Goal: Transaction & Acquisition: Purchase product/service

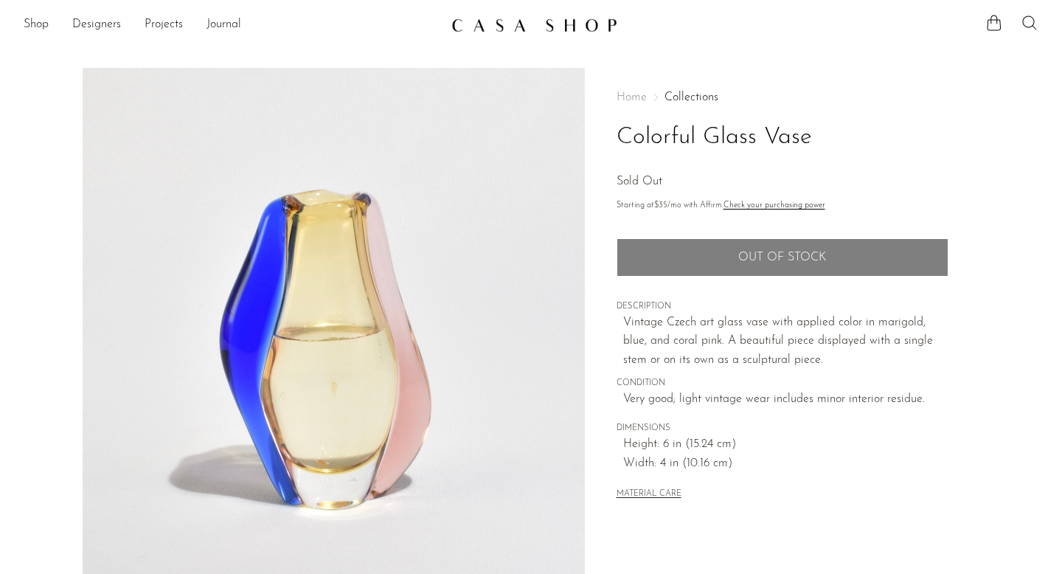
click at [1028, 24] on icon at bounding box center [1029, 23] width 18 height 18
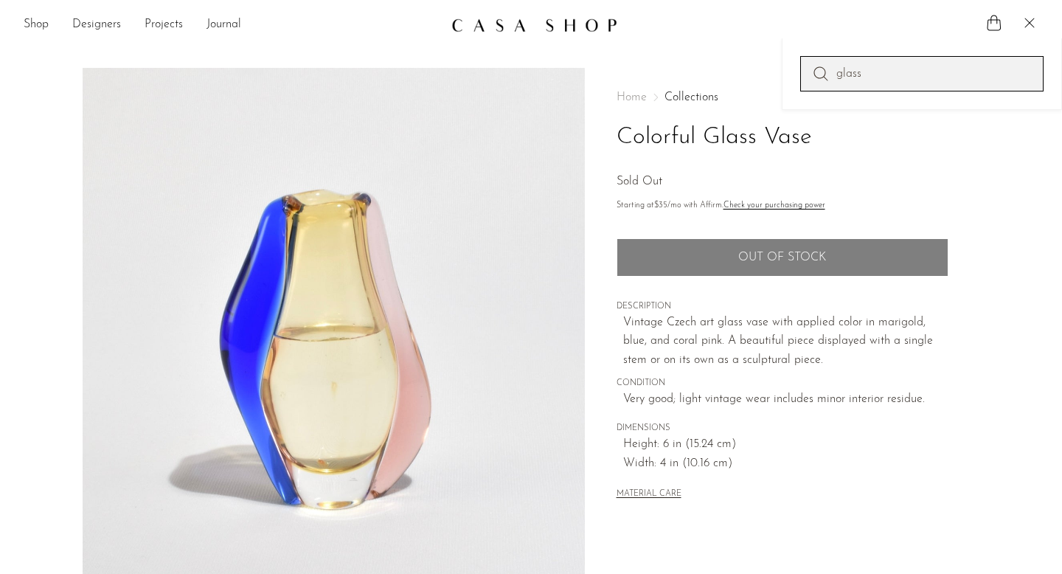
type input "glass"
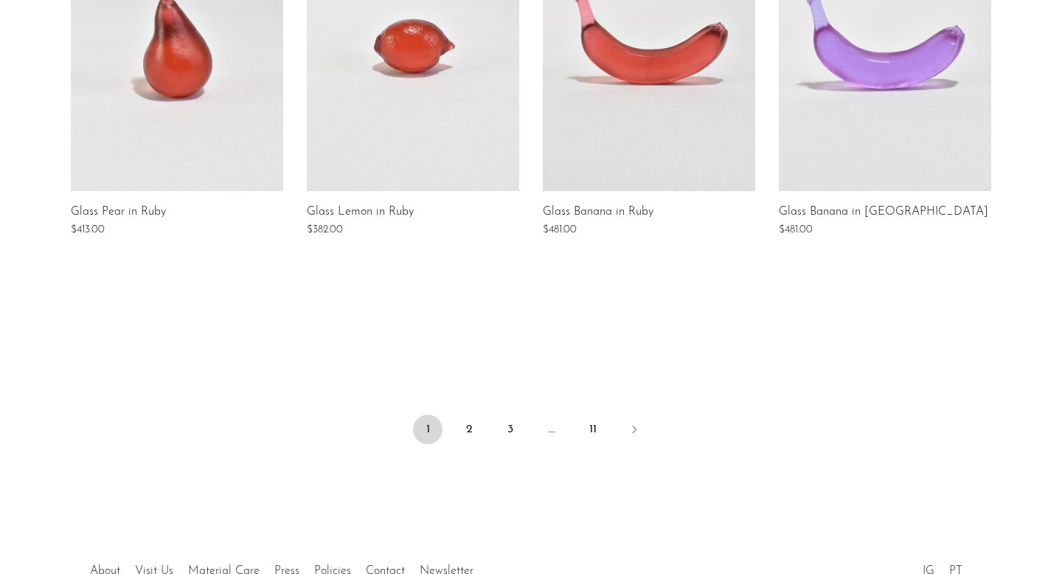
scroll to position [1254, 0]
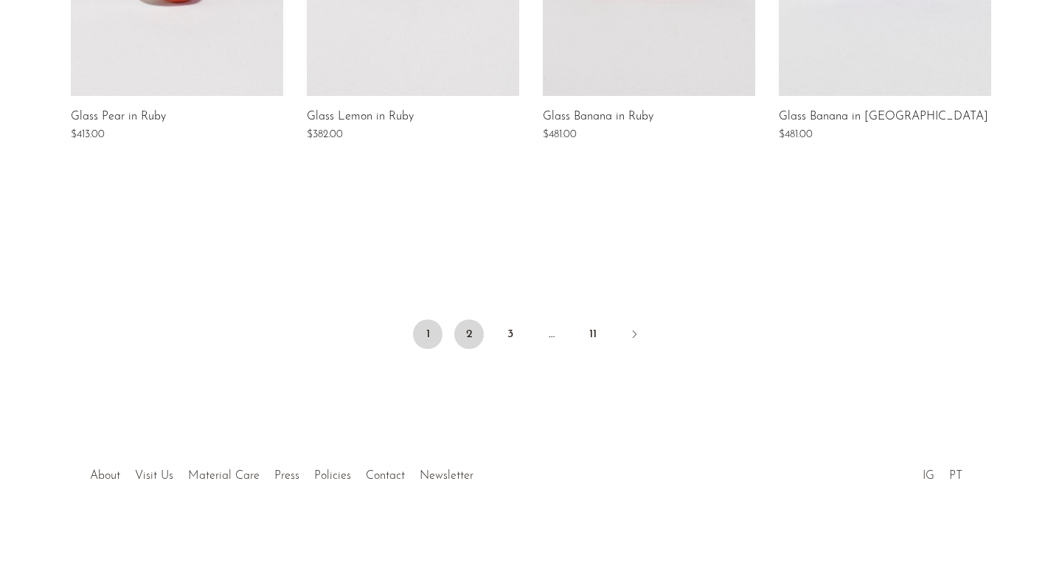
click at [465, 342] on link "2" at bounding box center [468, 333] width 29 height 29
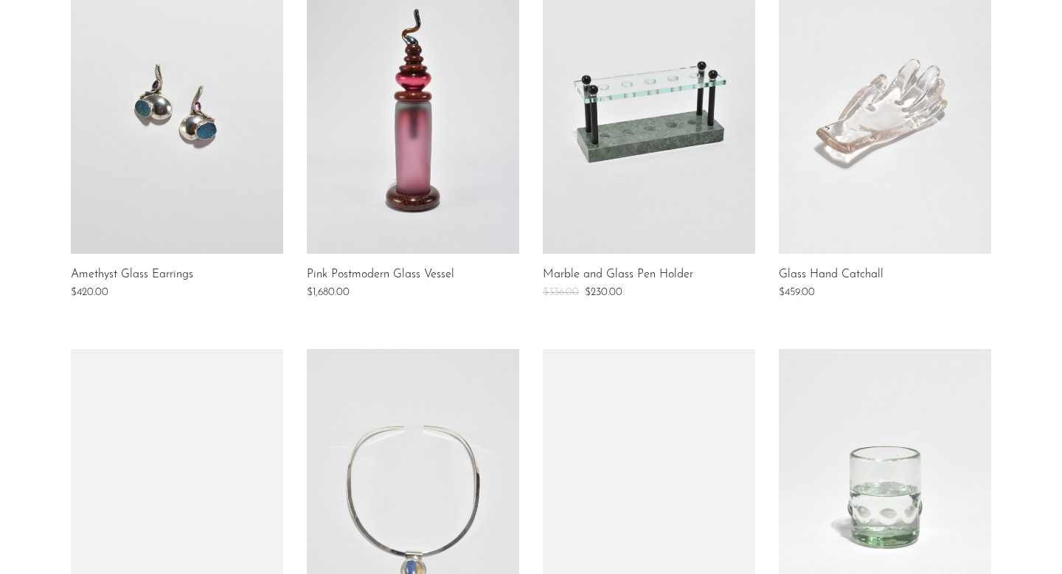
scroll to position [707, 0]
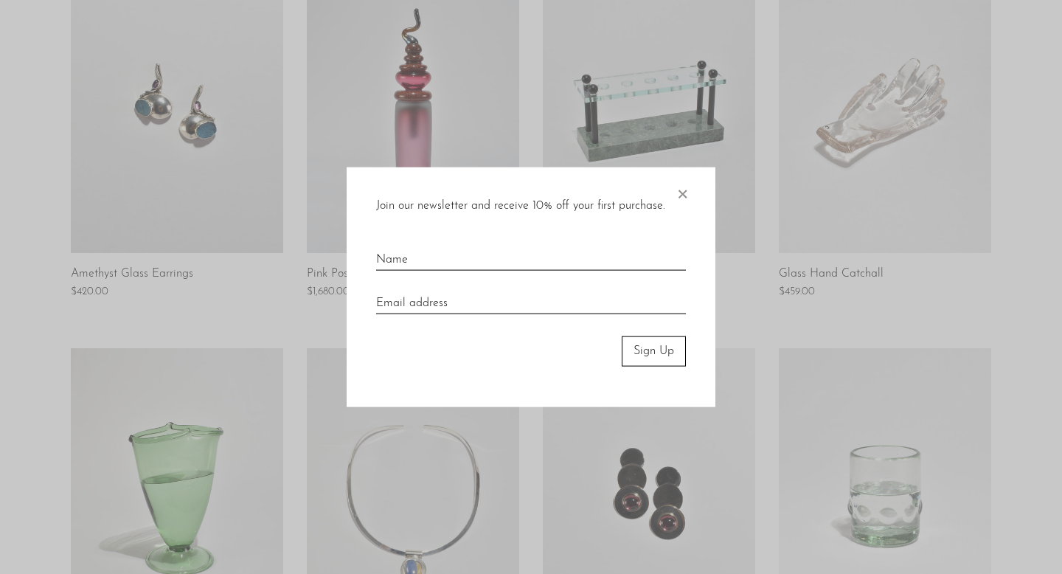
click at [692, 198] on div "Join our newsletter and receive 10% off your first purchase. × Sign Up" at bounding box center [531, 287] width 369 height 240
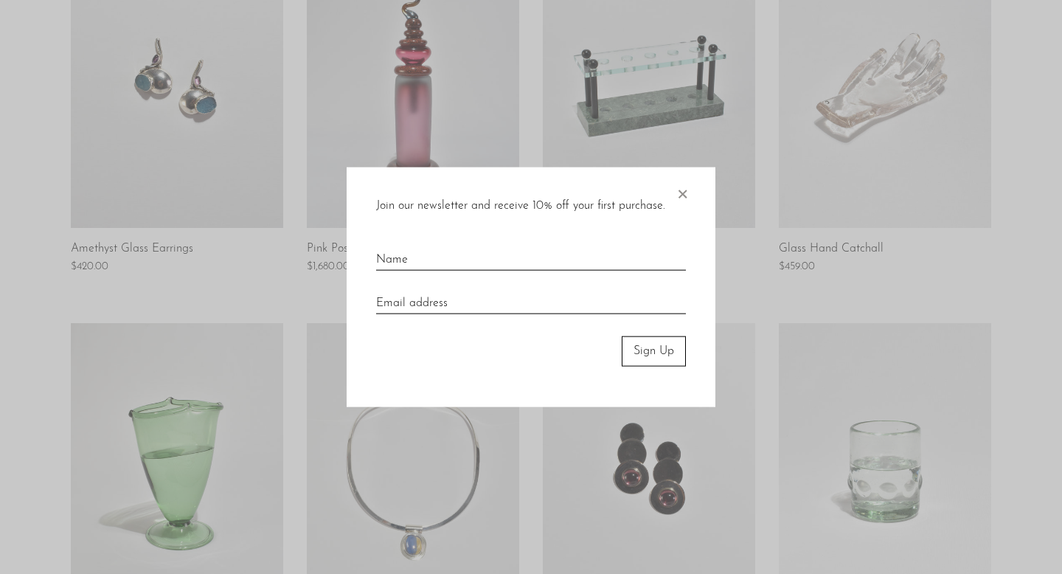
click at [678, 200] on span "×" at bounding box center [682, 190] width 15 height 47
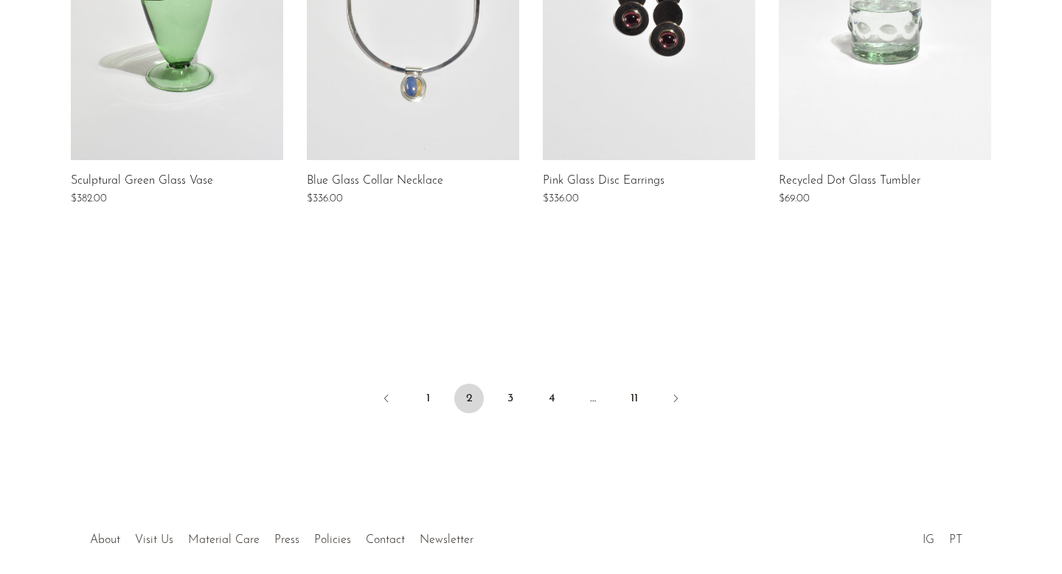
scroll to position [1254, 0]
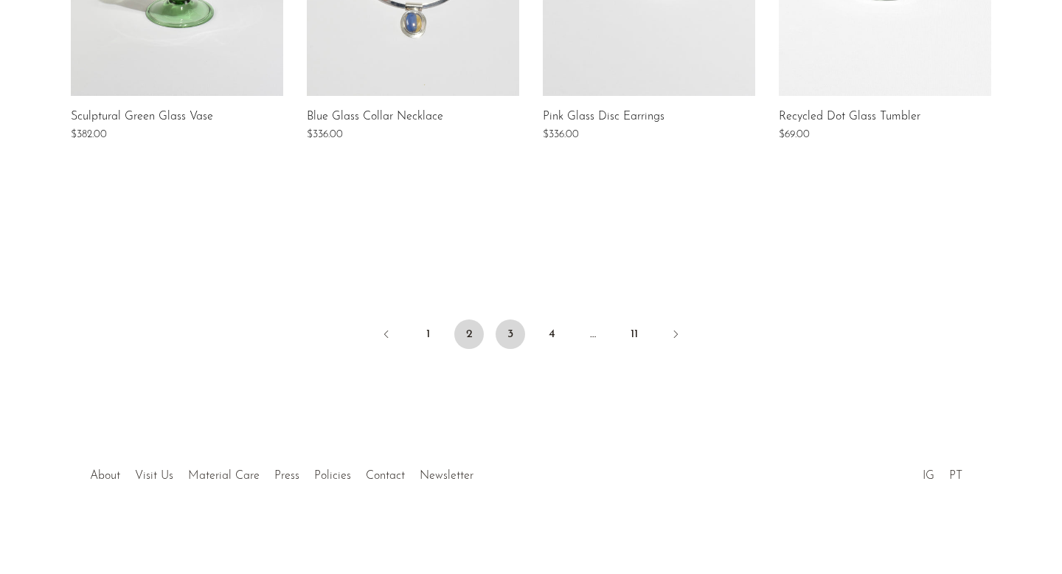
click at [519, 321] on link "3" at bounding box center [509, 333] width 29 height 29
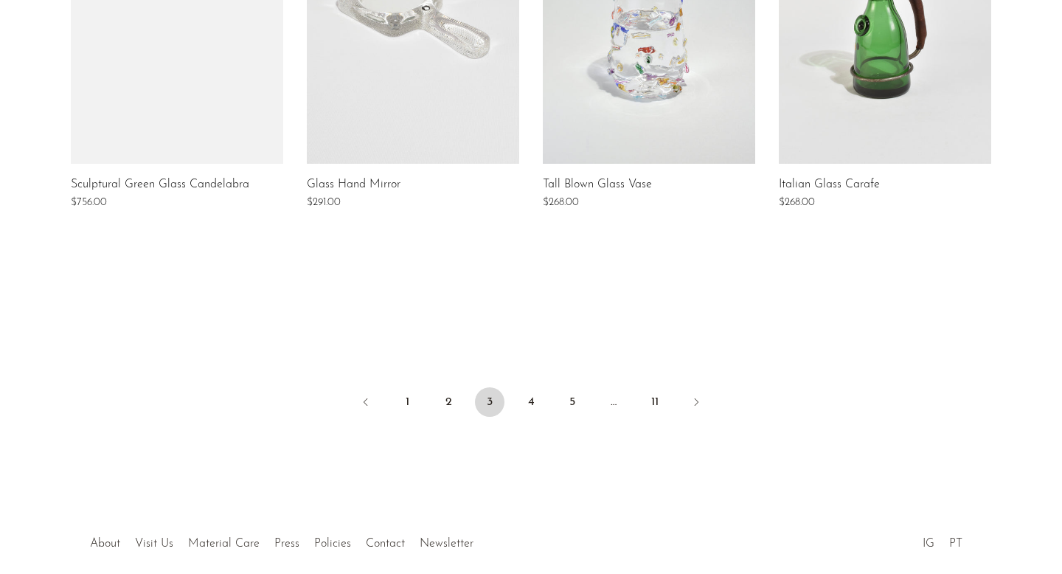
scroll to position [1189, 0]
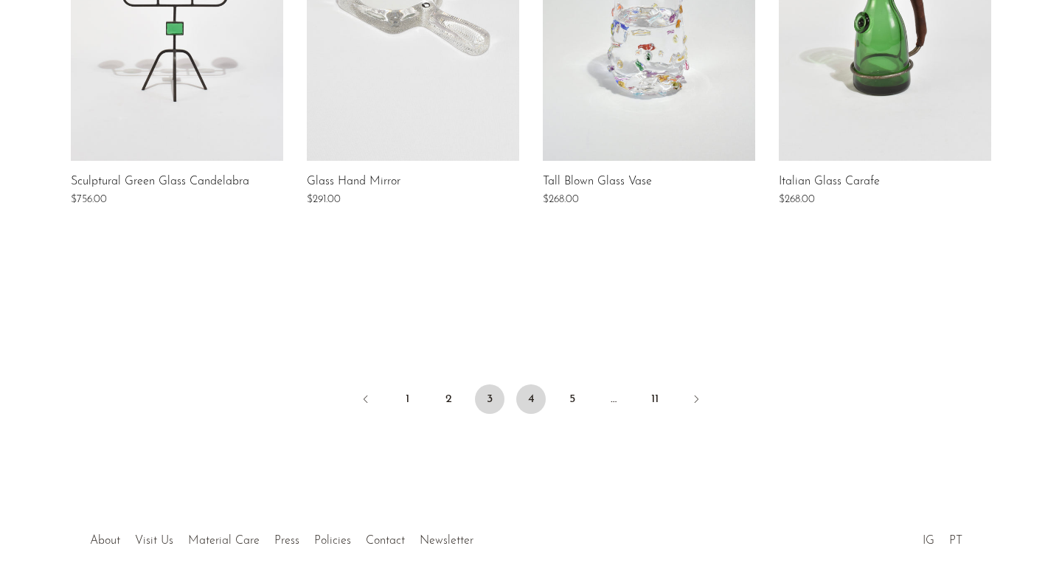
click at [528, 403] on link "4" at bounding box center [530, 398] width 29 height 29
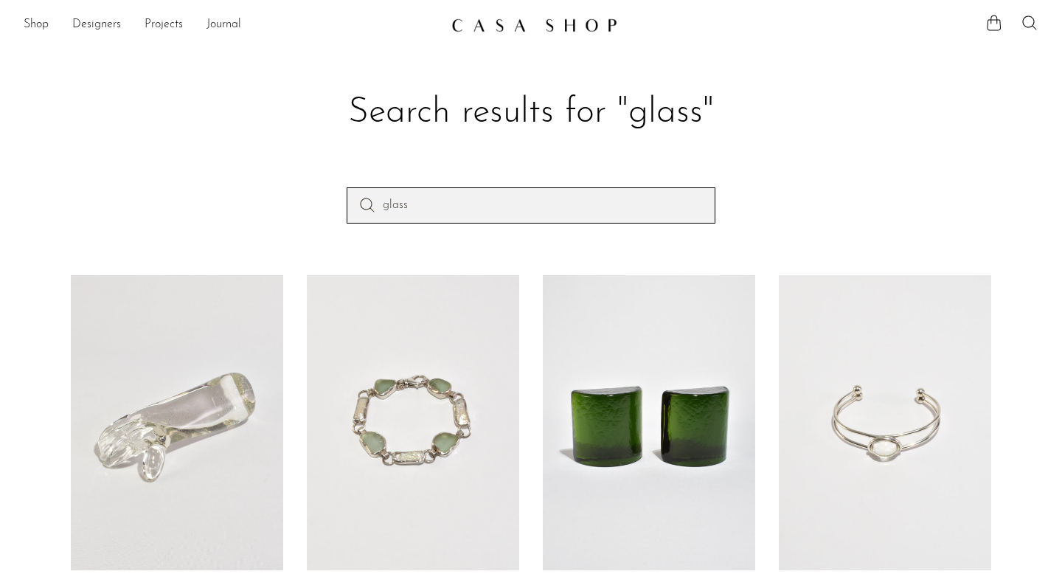
click at [486, 201] on input "glass" at bounding box center [531, 204] width 369 height 35
click at [408, 206] on input "glasscentrepiece" at bounding box center [531, 204] width 369 height 35
type input "glass centrepiece"
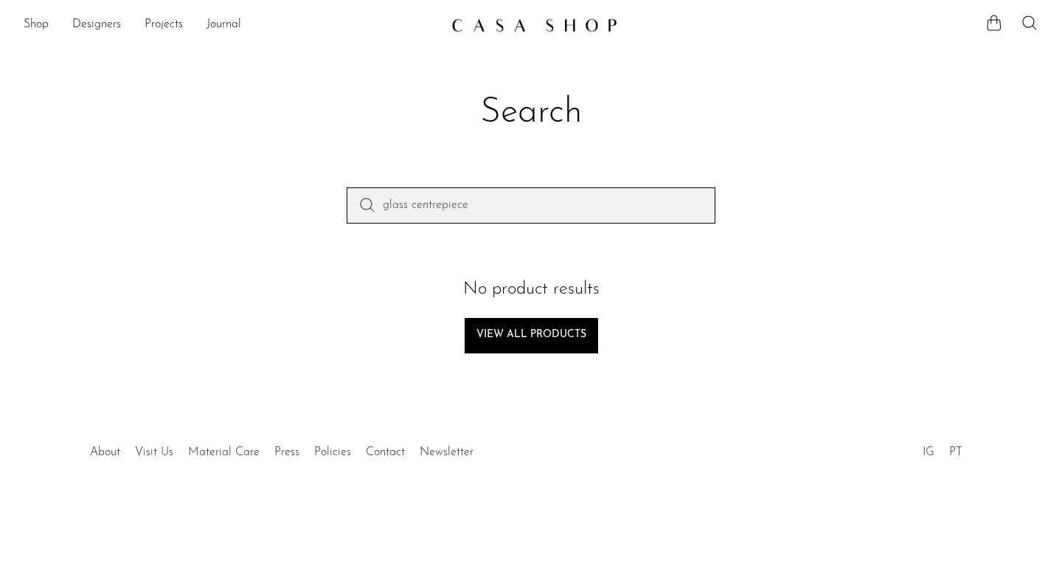
drag, startPoint x: 413, startPoint y: 208, endPoint x: 318, endPoint y: 207, distance: 95.1
click at [322, 207] on div "glass centrepiece" at bounding box center [531, 230] width 944 height 87
type input "centrepiece"
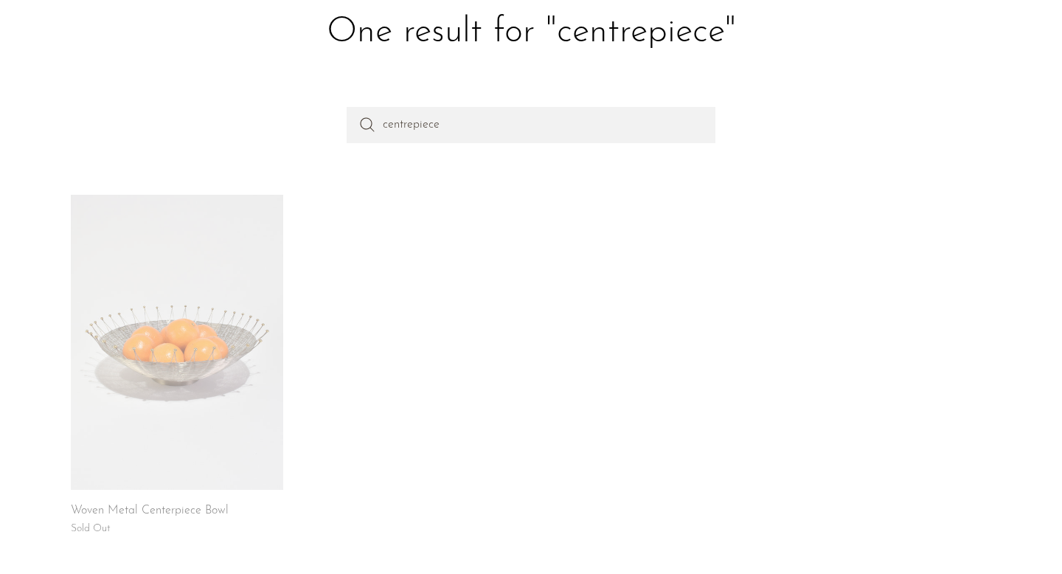
scroll to position [130, 0]
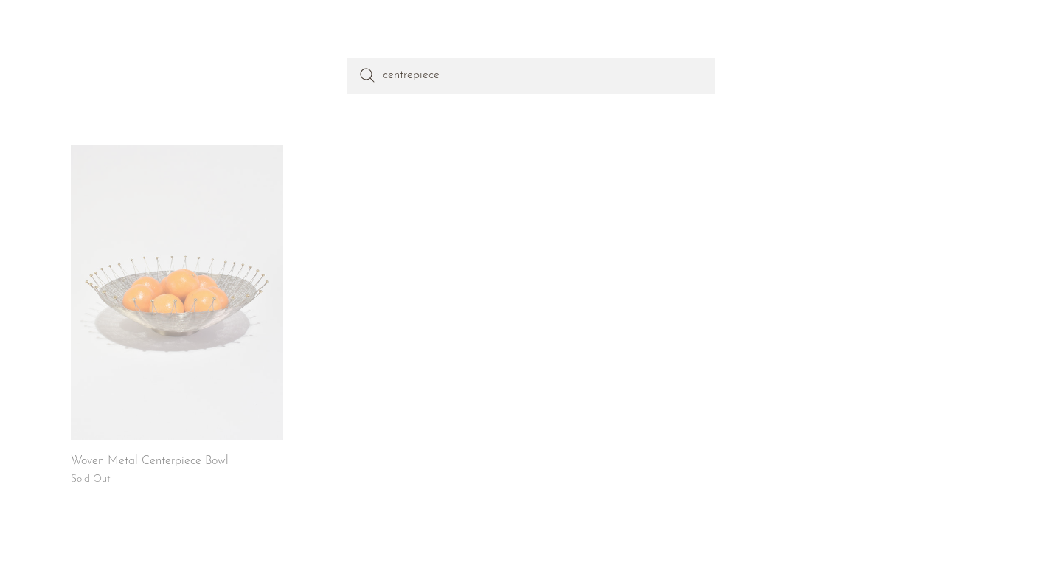
click at [137, 291] on link at bounding box center [177, 292] width 212 height 295
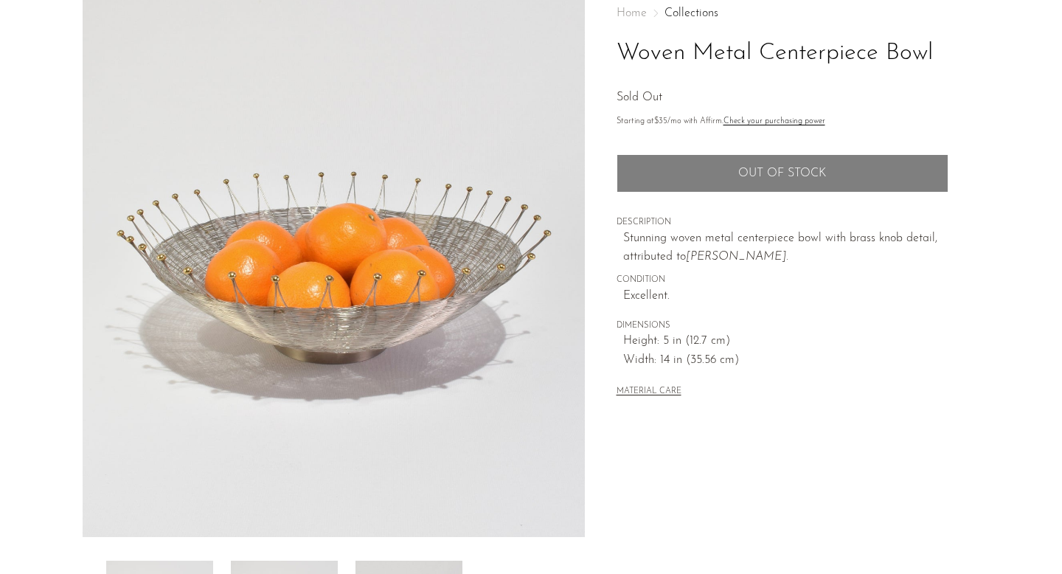
scroll to position [97, 0]
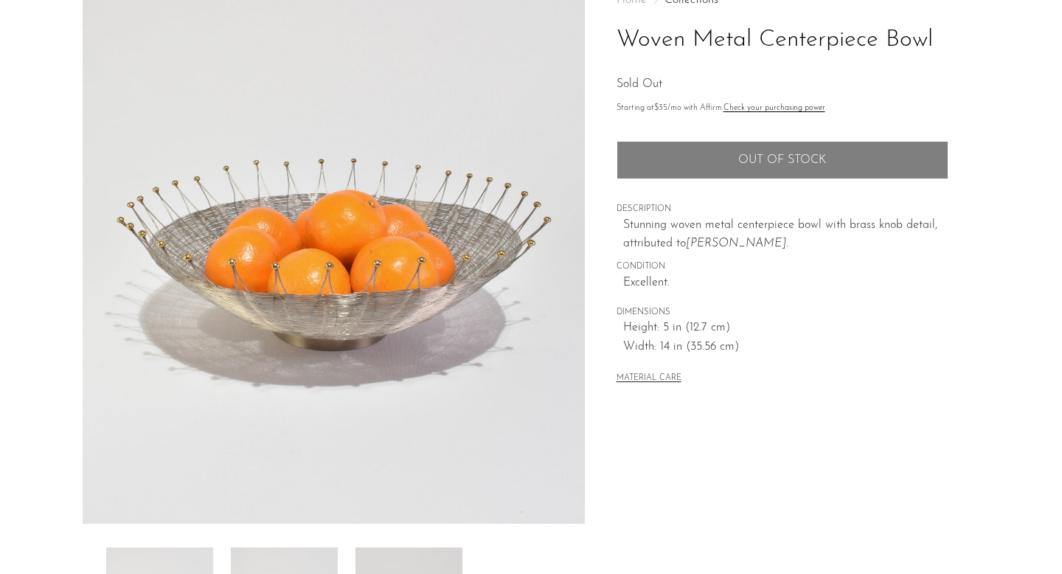
click at [387, 288] on img at bounding box center [334, 247] width 502 height 553
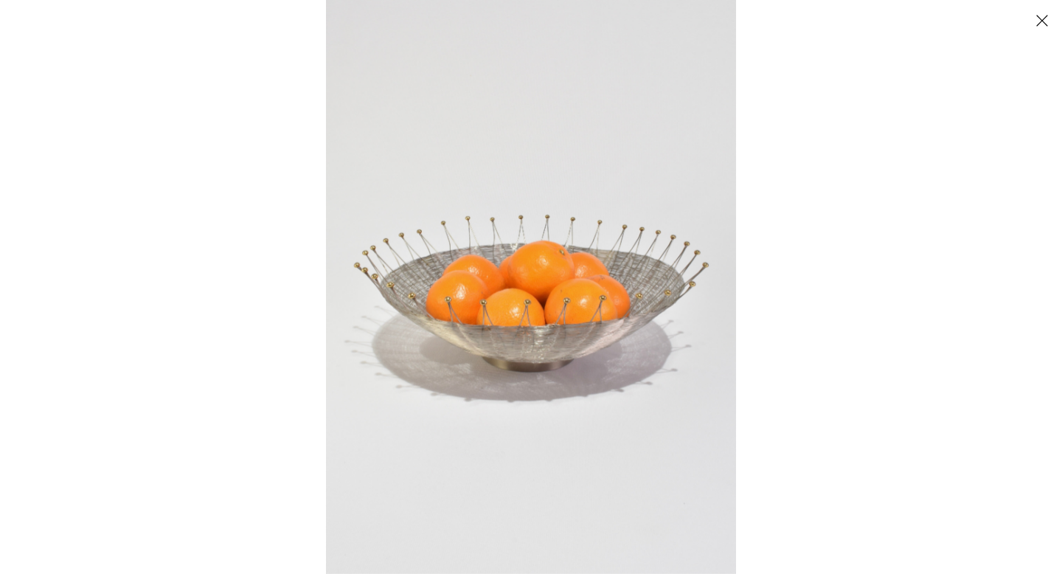
click at [1043, 27] on button "Close" at bounding box center [1042, 20] width 26 height 26
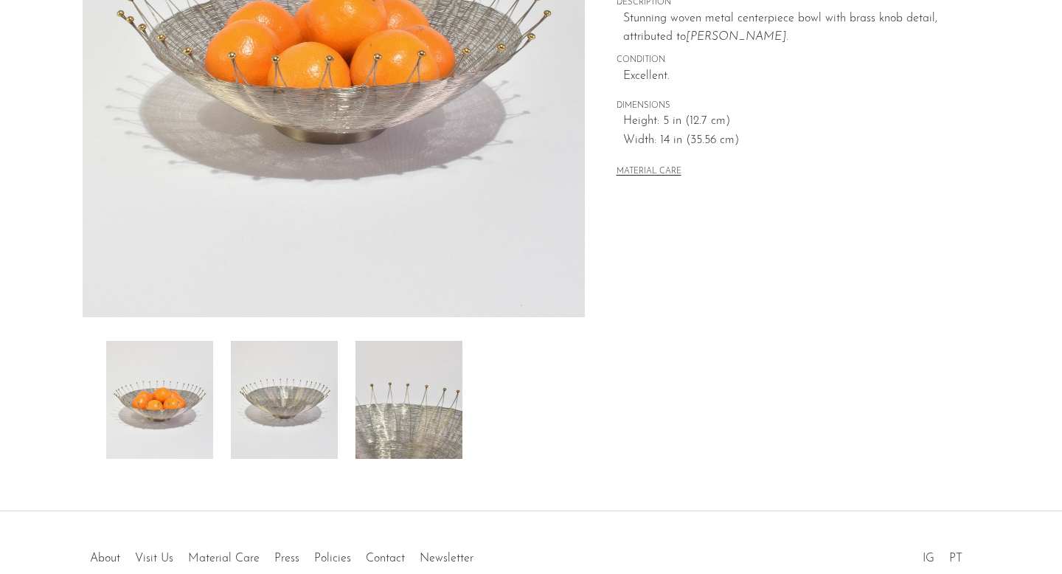
scroll to position [375, 0]
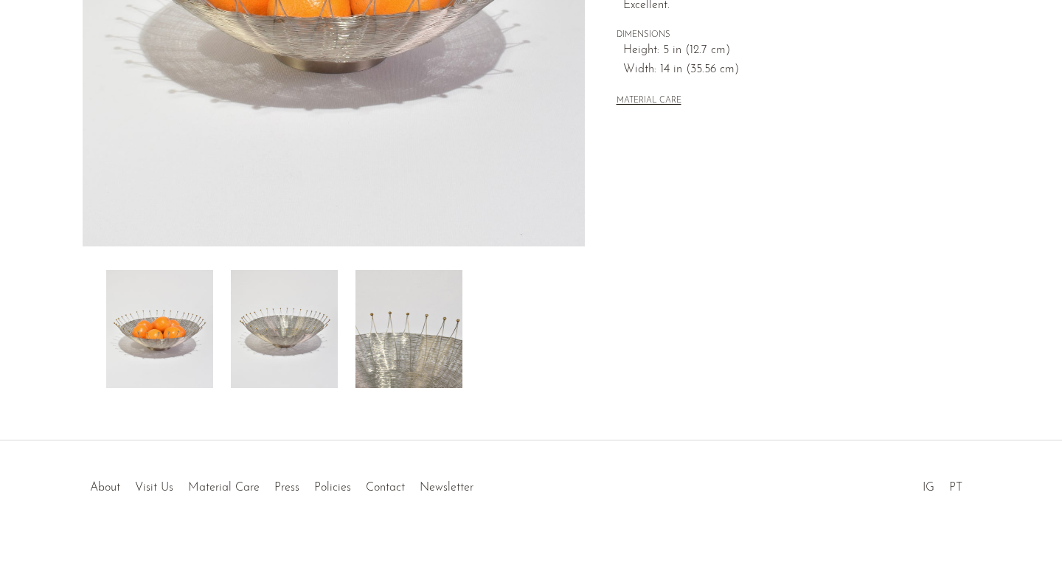
click at [420, 335] on img at bounding box center [408, 329] width 107 height 118
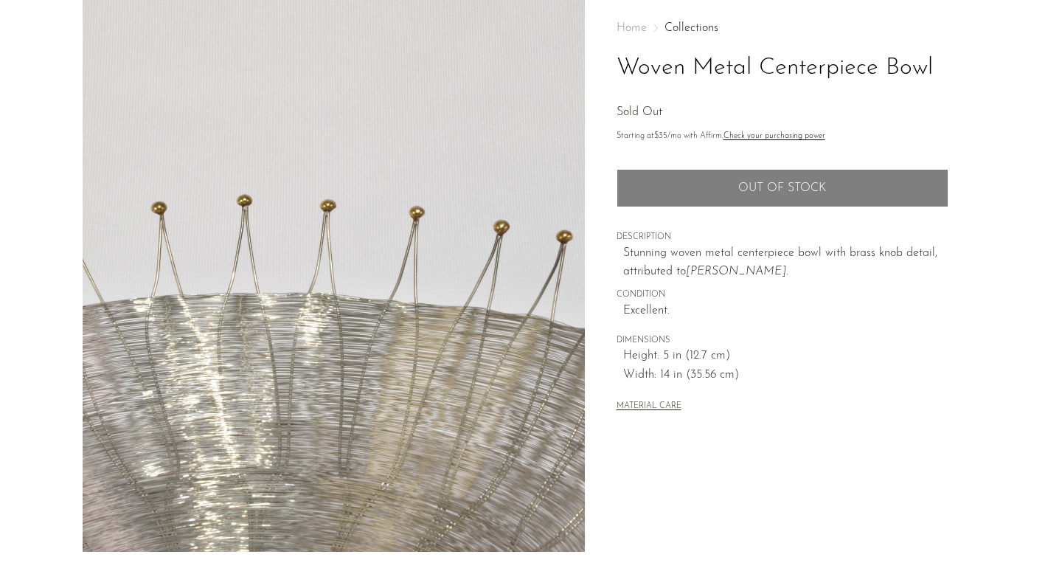
scroll to position [78, 0]
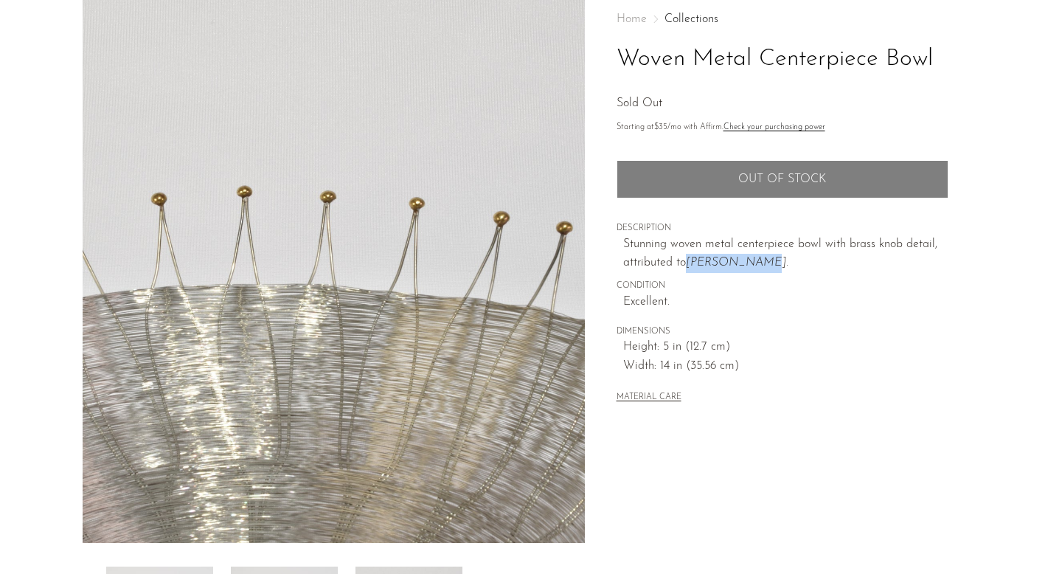
drag, startPoint x: 690, startPoint y: 262, endPoint x: 759, endPoint y: 266, distance: 69.4
click at [759, 266] on em "[PERSON_NAME]." at bounding box center [737, 263] width 102 height 12
copy em "[PERSON_NAME]"
